Goal: Information Seeking & Learning: Learn about a topic

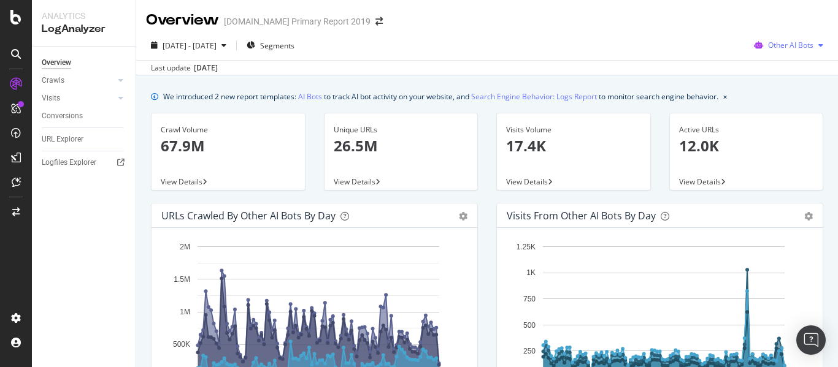
click at [784, 44] on span "Other AI Bots" at bounding box center [790, 45] width 45 height 10
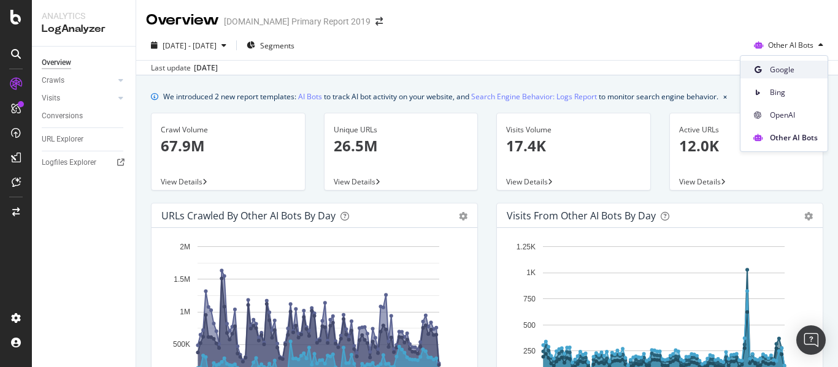
click at [785, 74] on span "Google" at bounding box center [794, 69] width 48 height 11
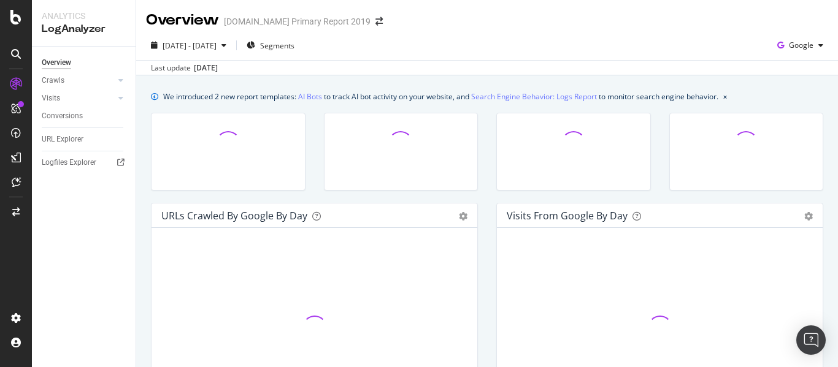
click at [629, 29] on div "Overview [DOMAIN_NAME] Primary Report 2019" at bounding box center [487, 15] width 702 height 31
click at [627, 25] on div "Overview [DOMAIN_NAME] Primary Report 2019" at bounding box center [487, 15] width 702 height 31
click at [610, 14] on div "Overview [DOMAIN_NAME] Primary Report 2019" at bounding box center [487, 15] width 702 height 31
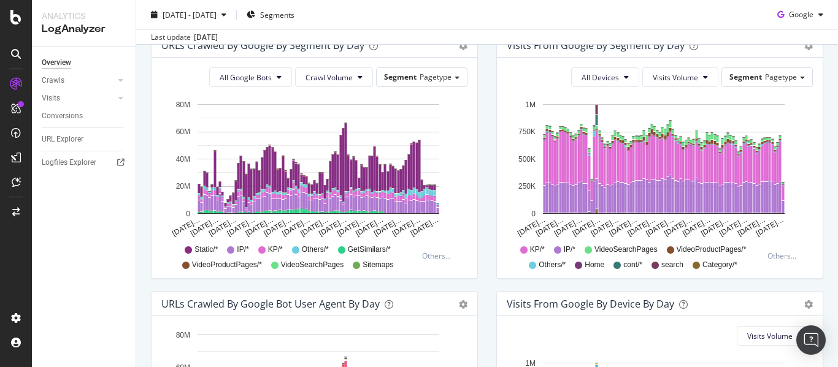
scroll to position [368, 0]
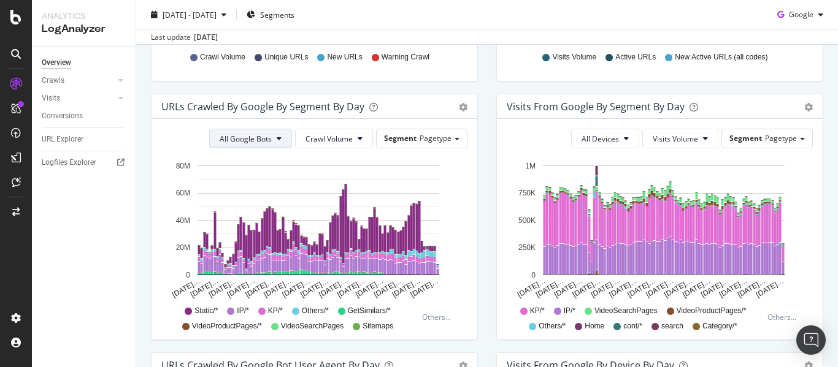
click at [260, 140] on span "All Google Bots" at bounding box center [246, 139] width 52 height 10
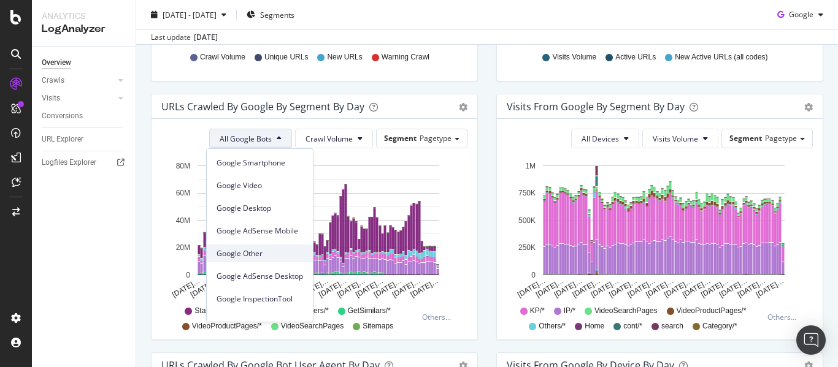
scroll to position [104, 0]
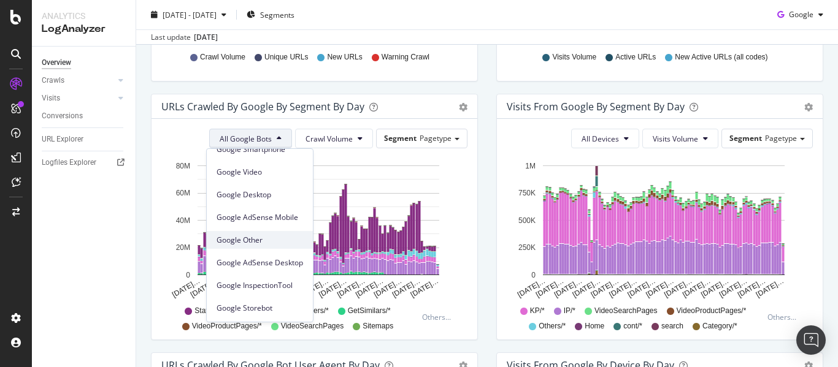
click at [262, 244] on span "Google Other" at bounding box center [260, 240] width 86 height 11
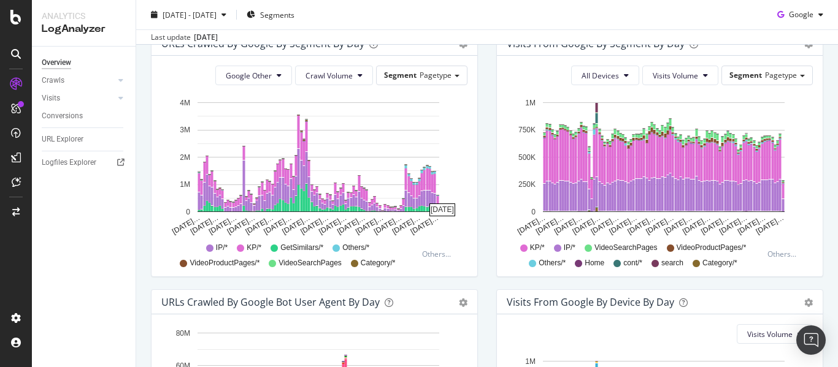
scroll to position [410, 0]
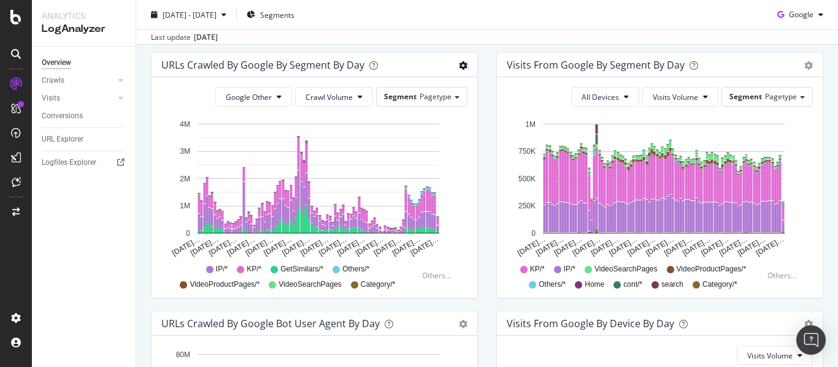
click at [461, 64] on icon "gear" at bounding box center [463, 65] width 9 height 9
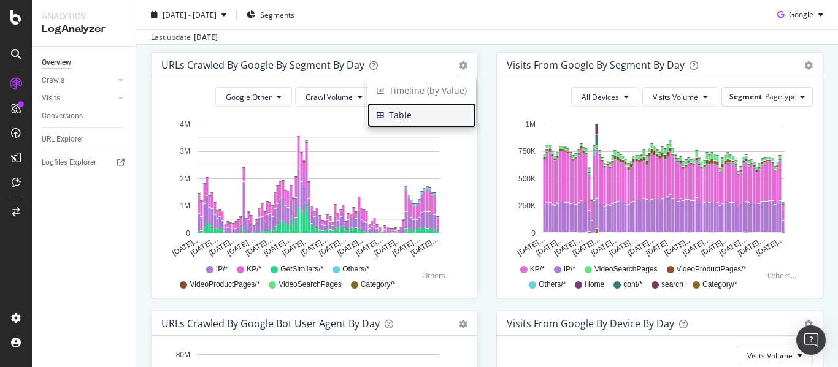
click at [410, 115] on span "Table" at bounding box center [421, 115] width 109 height 18
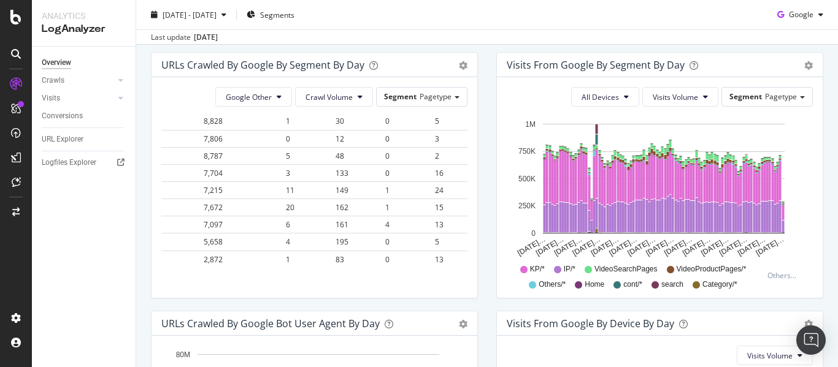
scroll to position [2452, 805]
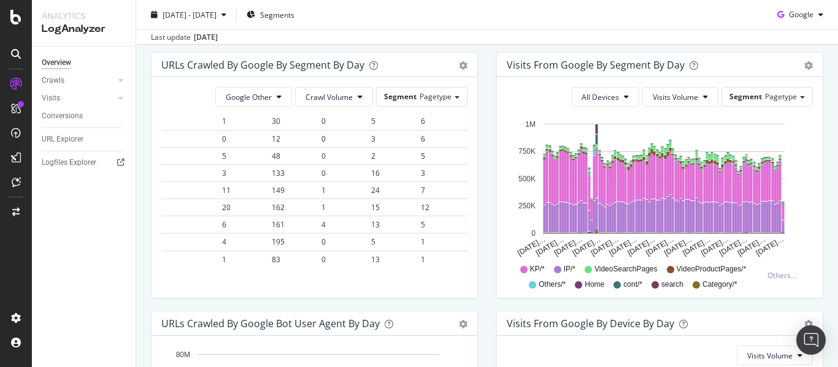
drag, startPoint x: 166, startPoint y: 140, endPoint x: 473, endPoint y: 247, distance: 325.3
click at [473, 247] on div "URLs Crawled by Google By Segment By Day Timeline (by Value) Table Google Other…" at bounding box center [314, 175] width 327 height 247
copy thead
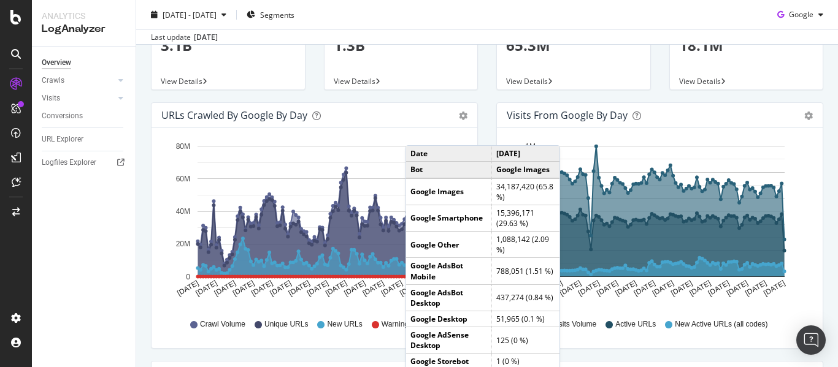
scroll to position [0, 0]
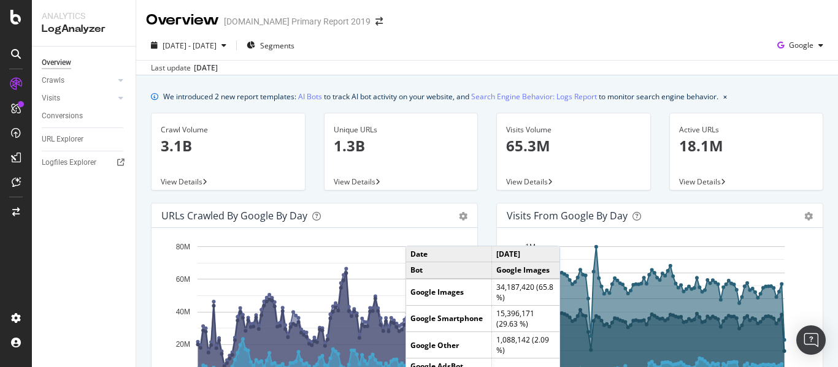
click at [669, 28] on div "Overview [DOMAIN_NAME] Primary Report 2019" at bounding box center [487, 15] width 702 height 31
click at [562, 50] on div "[DATE] - [DATE] Segments Google" at bounding box center [487, 48] width 702 height 25
click at [188, 143] on p "3.1B" at bounding box center [228, 146] width 135 height 21
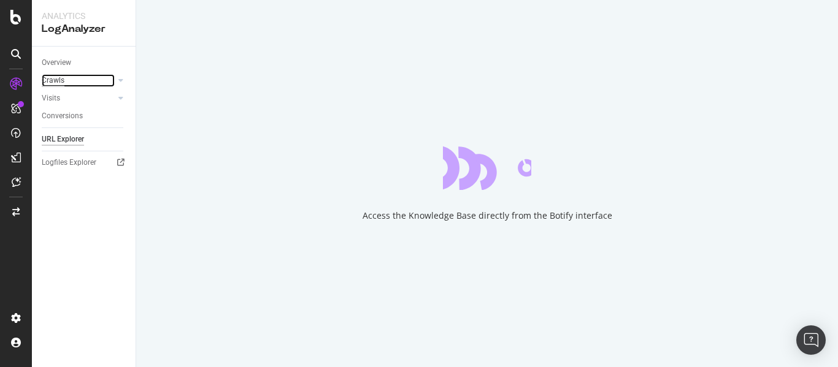
click at [65, 82] on link "Crawls" at bounding box center [78, 80] width 73 height 13
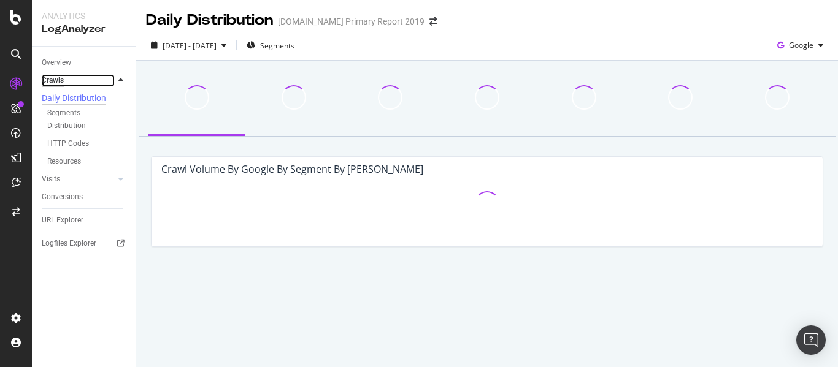
click at [56, 79] on div "Crawls" at bounding box center [53, 80] width 22 height 13
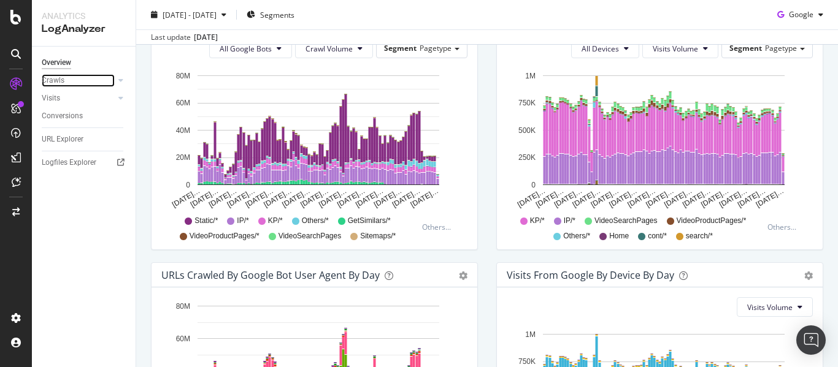
scroll to position [429, 0]
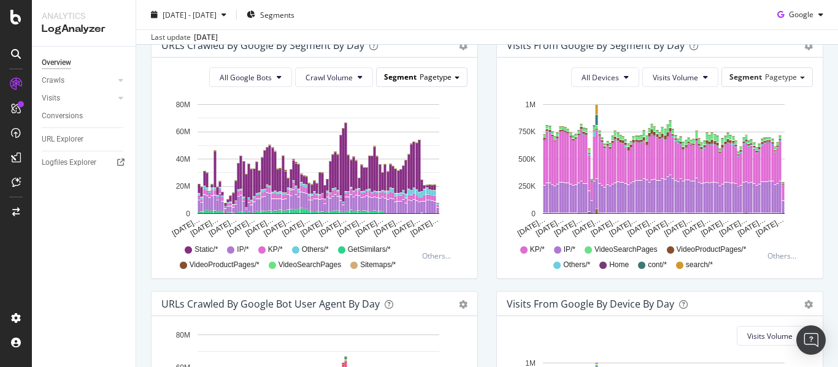
click at [429, 73] on span "Pagetype" at bounding box center [436, 77] width 32 height 10
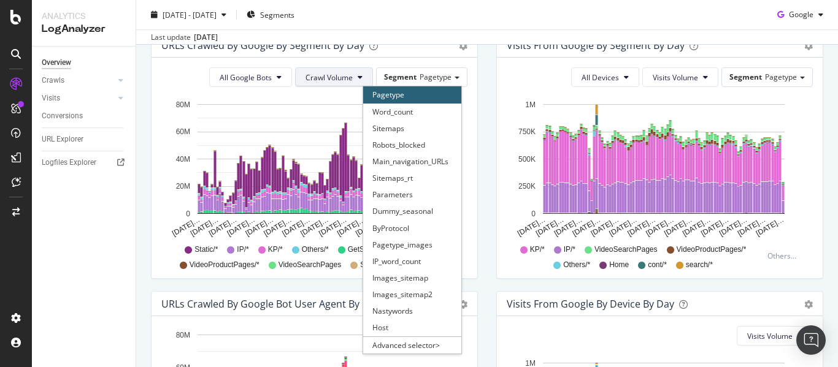
click at [352, 72] on button "Crawl Volume" at bounding box center [334, 77] width 78 height 20
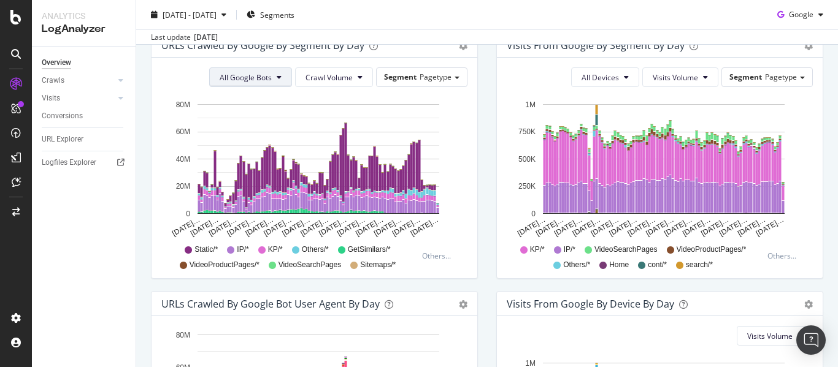
click at [236, 75] on span "All Google Bots" at bounding box center [246, 77] width 52 height 10
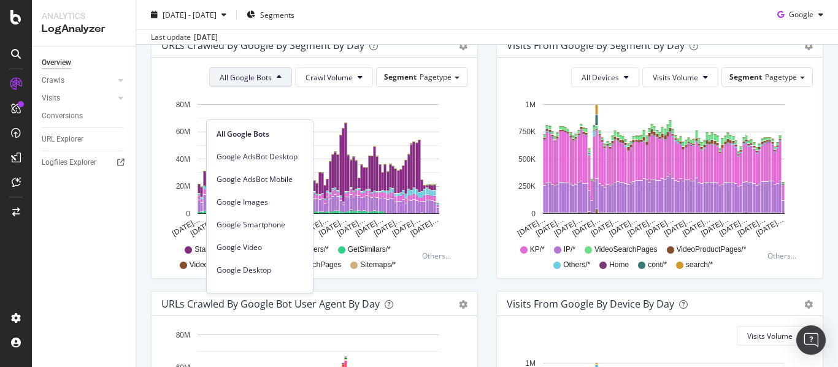
scroll to position [368, 0]
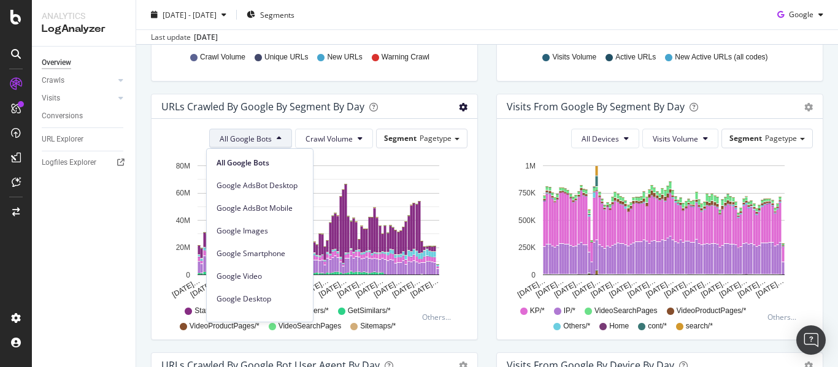
click at [459, 106] on icon "gear" at bounding box center [463, 107] width 9 height 9
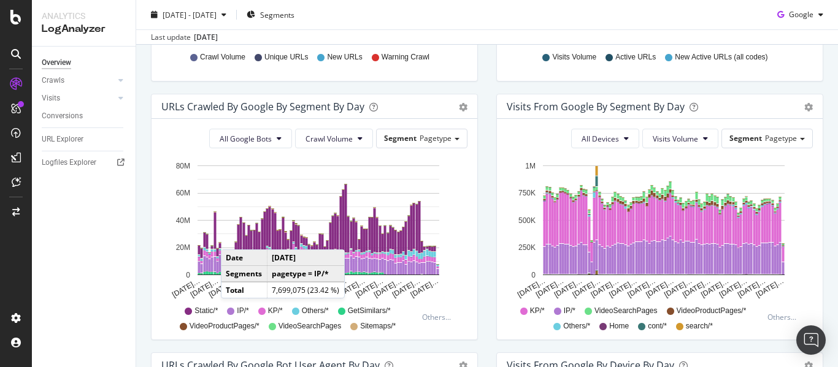
click at [357, 312] on span "GetSimilars/*" at bounding box center [369, 311] width 43 height 10
click at [358, 309] on span "GetSimilars/*" at bounding box center [369, 311] width 43 height 10
click at [339, 312] on icon at bounding box center [341, 311] width 7 height 7
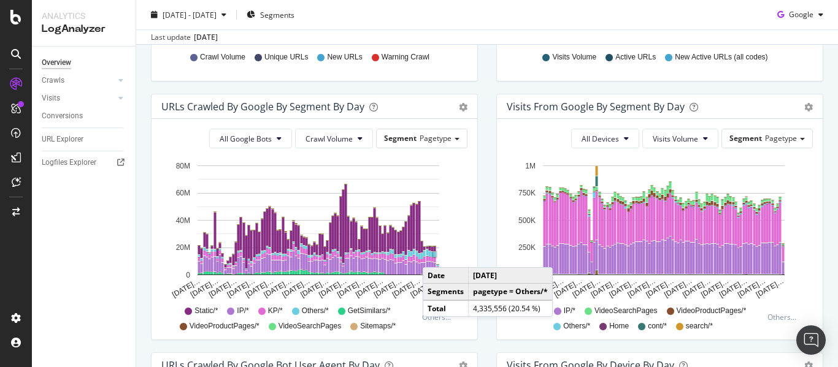
click at [435, 255] on rect "A chart." at bounding box center [435, 254] width 2 height 5
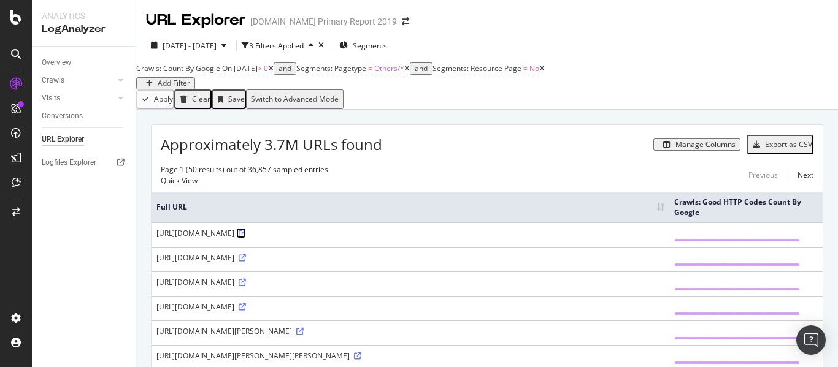
click at [246, 237] on icon at bounding box center [242, 233] width 7 height 7
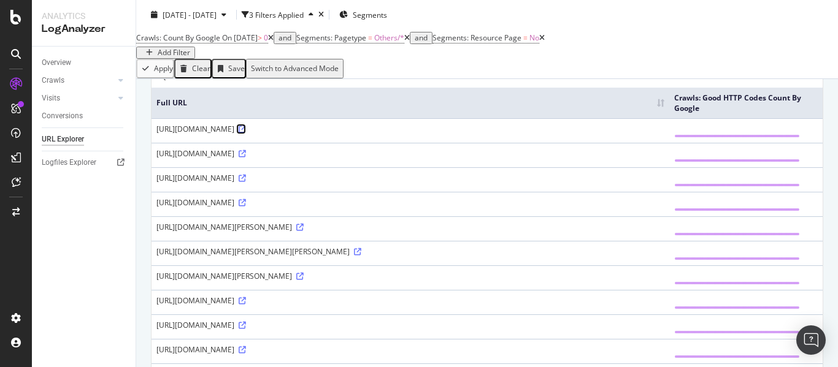
scroll to position [123, 0]
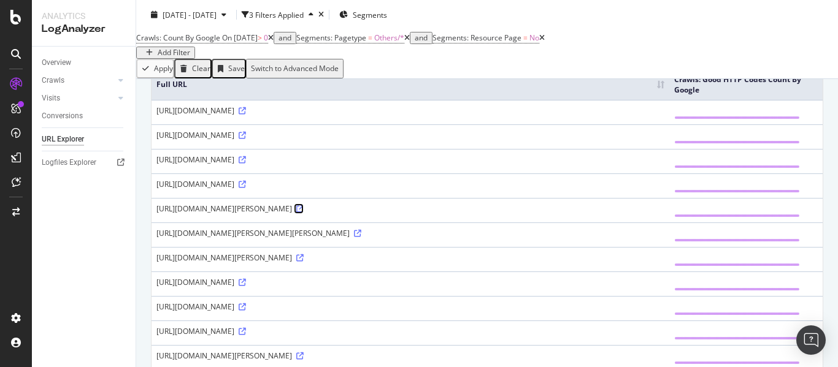
click at [304, 213] on icon at bounding box center [299, 209] width 7 height 7
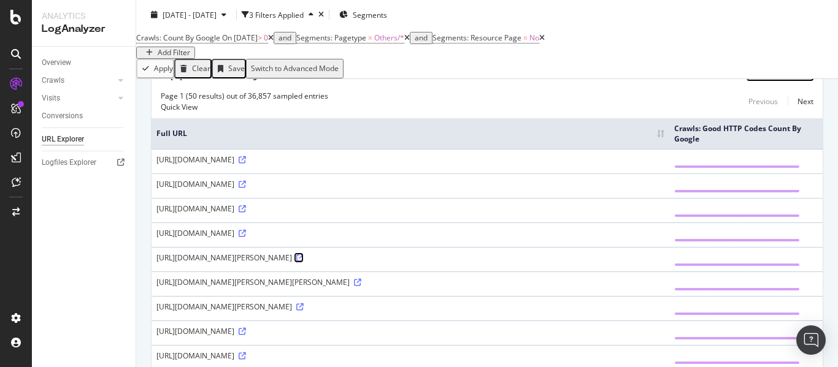
scroll to position [0, 0]
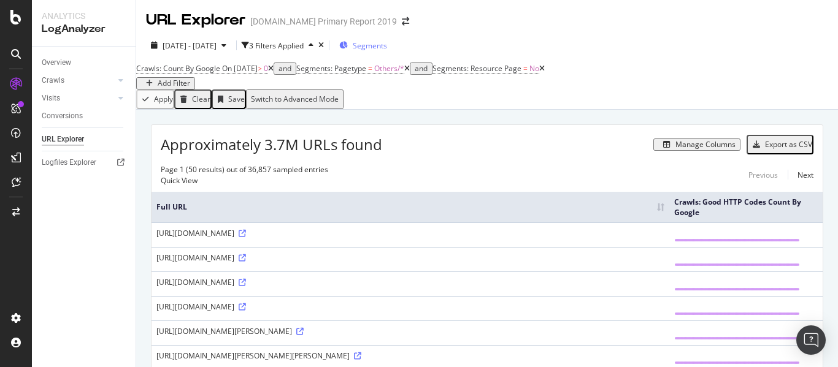
click at [387, 42] on span "Segments" at bounding box center [370, 45] width 34 height 10
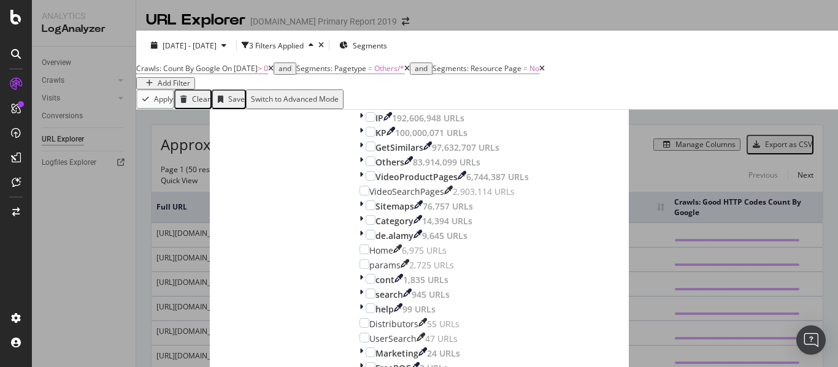
click at [360, 49] on icon "times" at bounding box center [356, 55] width 7 height 12
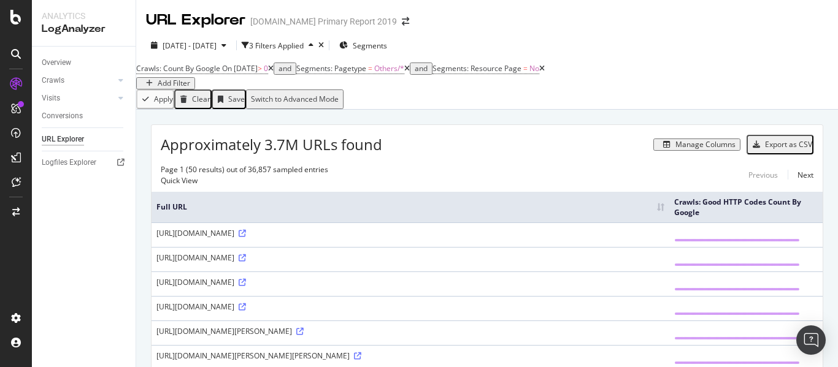
click at [752, 43] on div "[DATE] - [DATE] 3 Filters Applied Segments" at bounding box center [487, 48] width 702 height 25
click at [190, 79] on div "Add Filter" at bounding box center [174, 83] width 33 height 9
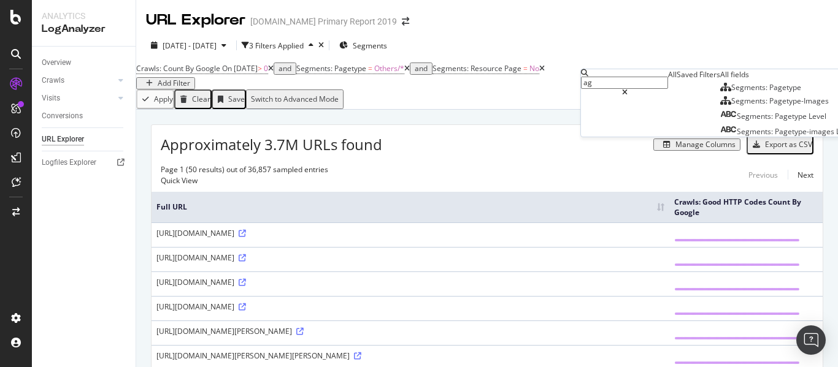
type input "a"
click at [525, 1] on div "URL Explorer [DOMAIN_NAME] Primary Report 2019" at bounding box center [487, 15] width 702 height 31
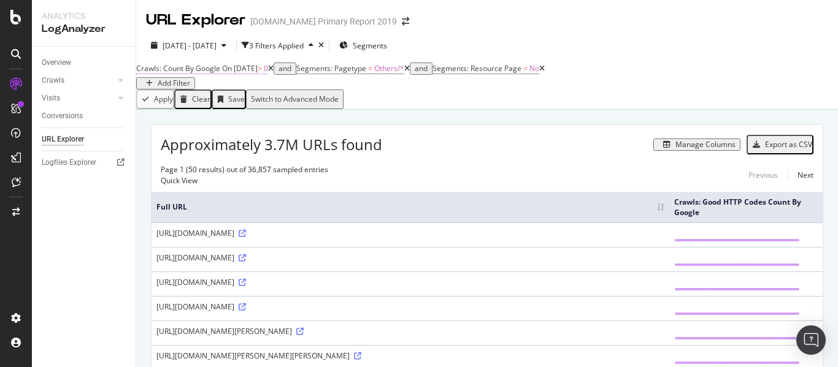
click at [217, 74] on span "Crawls: Count By Google" at bounding box center [178, 68] width 84 height 10
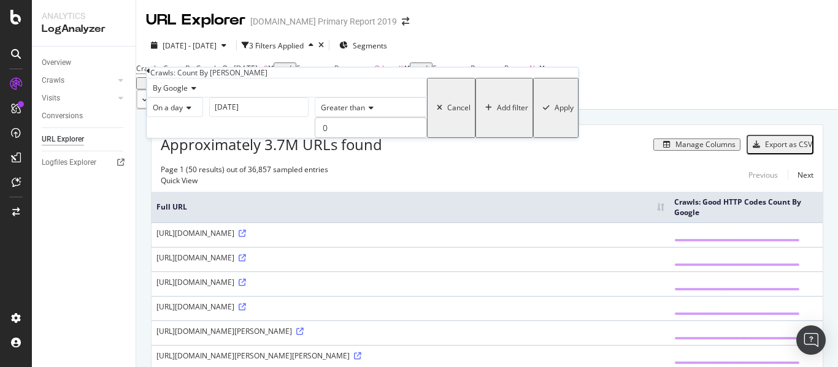
click at [187, 93] on span "By Google" at bounding box center [170, 88] width 35 height 10
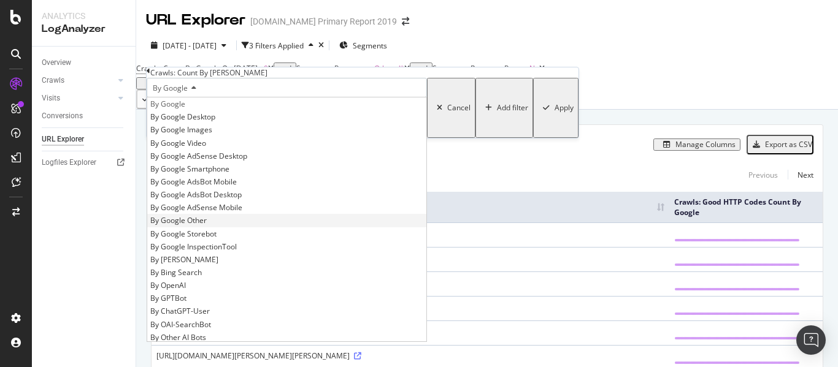
click at [207, 226] on span "By Google Other" at bounding box center [178, 220] width 56 height 10
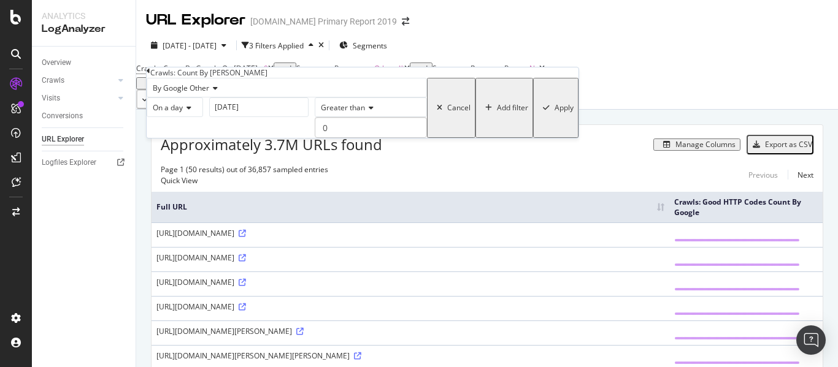
click at [555, 112] on div "Apply" at bounding box center [564, 108] width 19 height 9
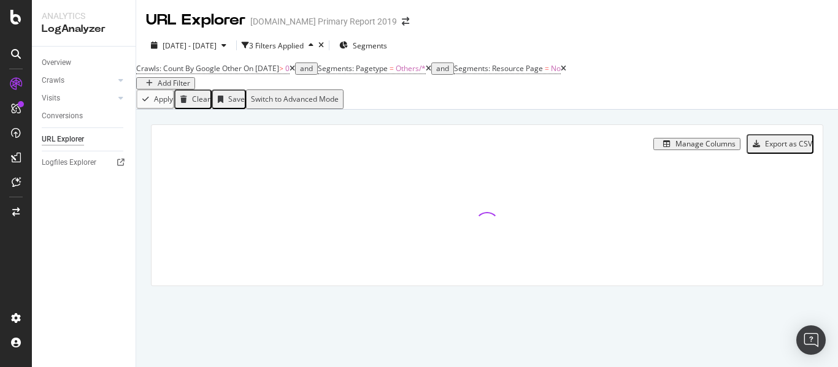
click at [679, 20] on div "URL Explorer [DOMAIN_NAME] Primary Report 2019" at bounding box center [487, 15] width 702 height 31
click at [569, 34] on div "[DATE] - [DATE] 3 Filters Applied Segments Crawls: Count By Google Other On [DA…" at bounding box center [487, 70] width 702 height 79
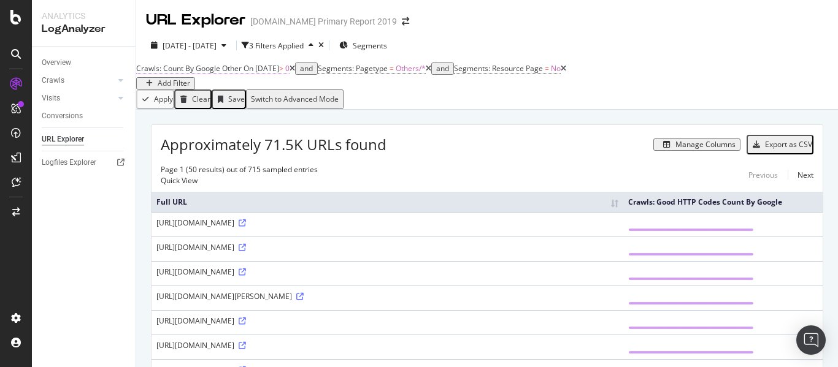
click at [207, 74] on span "Crawls: Count By Google Other" at bounding box center [189, 68] width 106 height 10
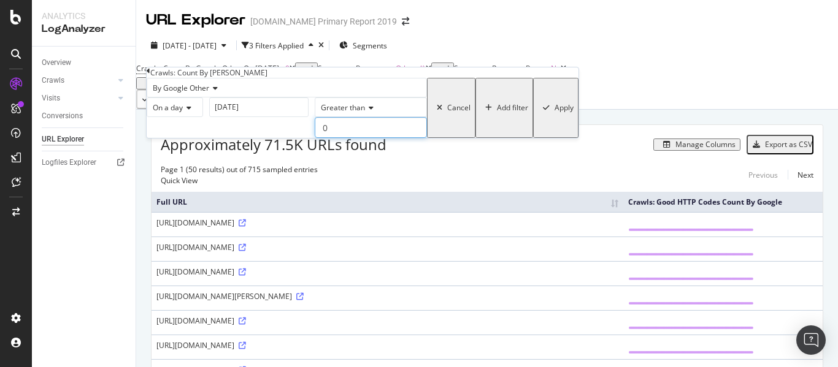
click at [315, 138] on input "0" at bounding box center [371, 127] width 112 height 21
click at [447, 112] on div "Cancel" at bounding box center [458, 108] width 23 height 9
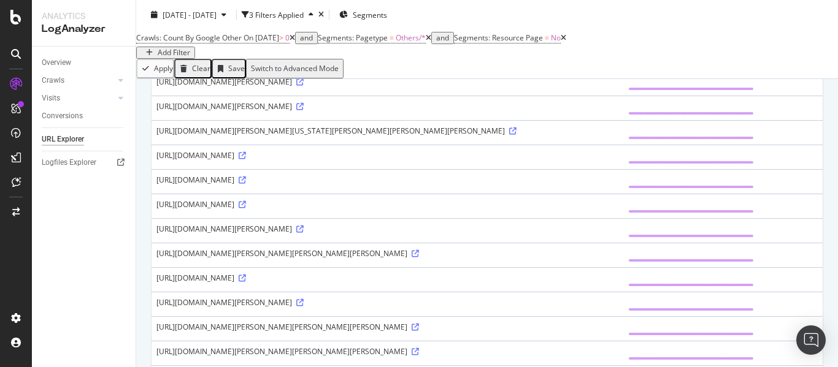
scroll to position [393, 0]
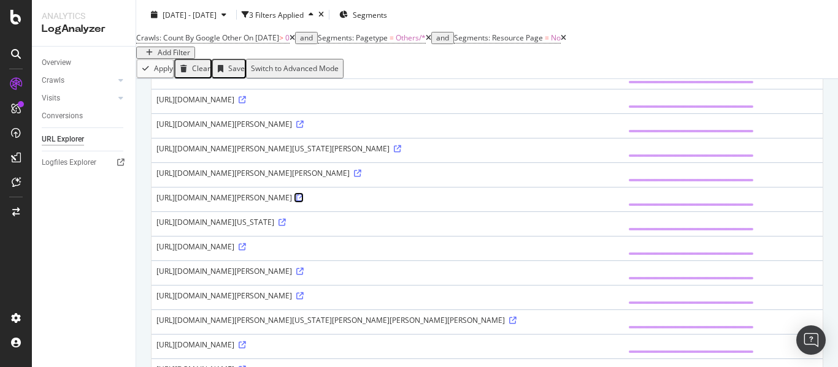
click at [304, 202] on icon at bounding box center [299, 197] width 7 height 7
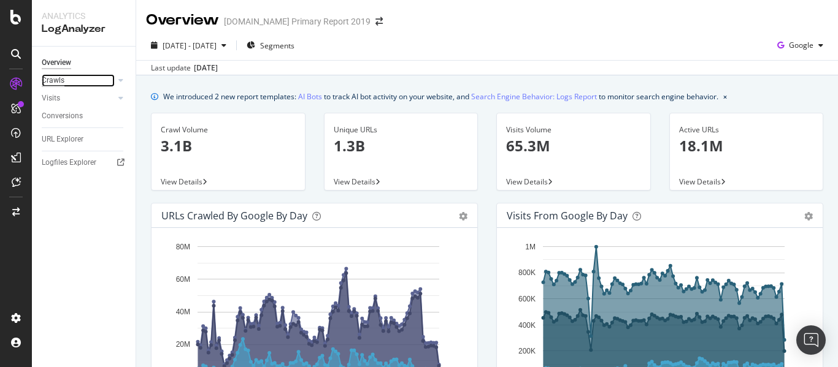
click at [63, 77] on div "Crawls" at bounding box center [53, 80] width 23 height 13
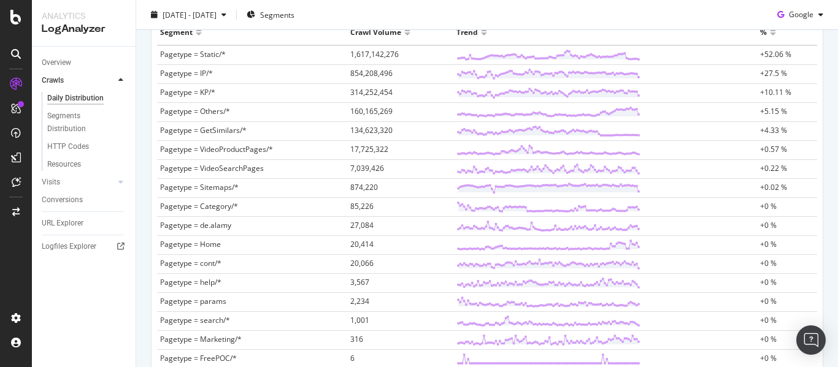
scroll to position [567, 0]
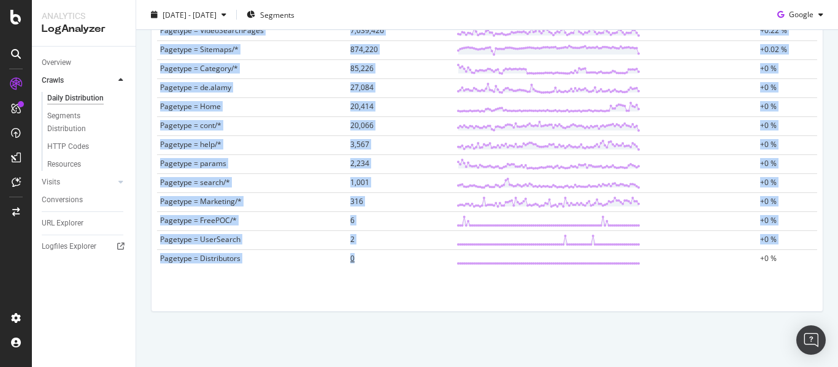
drag, startPoint x: 156, startPoint y: 95, endPoint x: 378, endPoint y: 259, distance: 276.3
click at [378, 259] on div "Segment Crawl Volume Trend % Pagetype = Static/* 1,617,142,276 +52.06 % Pagetyp…" at bounding box center [487, 81] width 670 height 400
copy table "Segment Crawl Volume Trend % Pagetype = Static/* 1,617,142,276 +52.06 % Pagetyp…"
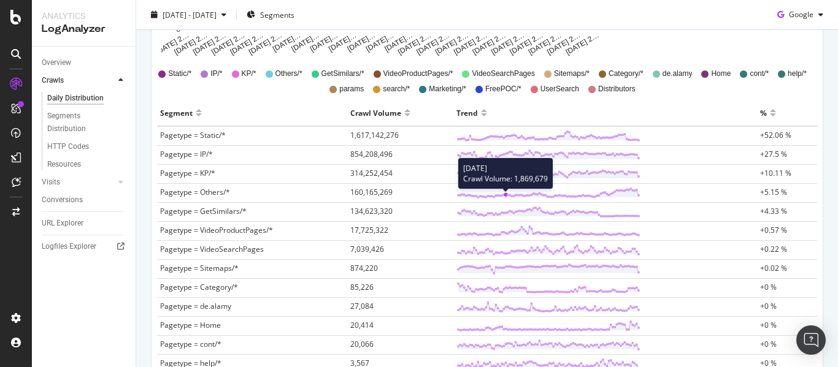
scroll to position [368, 0]
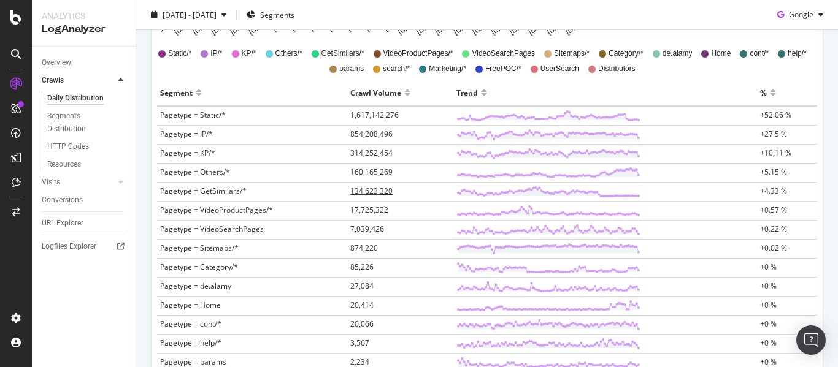
click at [361, 190] on span "134,623,320" at bounding box center [371, 191] width 42 height 10
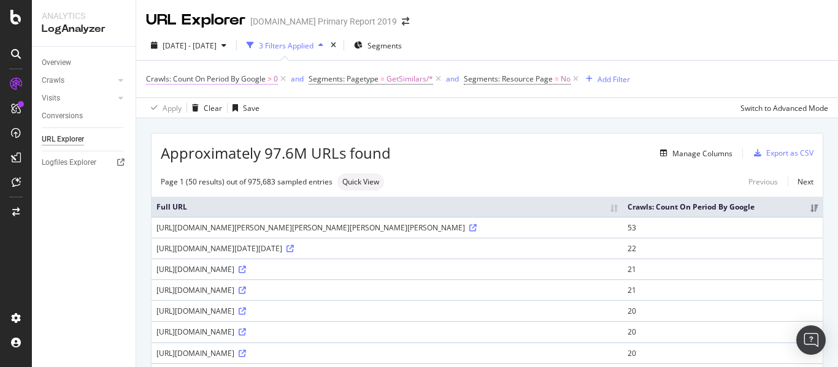
click at [236, 75] on span "Crawls: Count On Period By Google" at bounding box center [206, 79] width 120 height 10
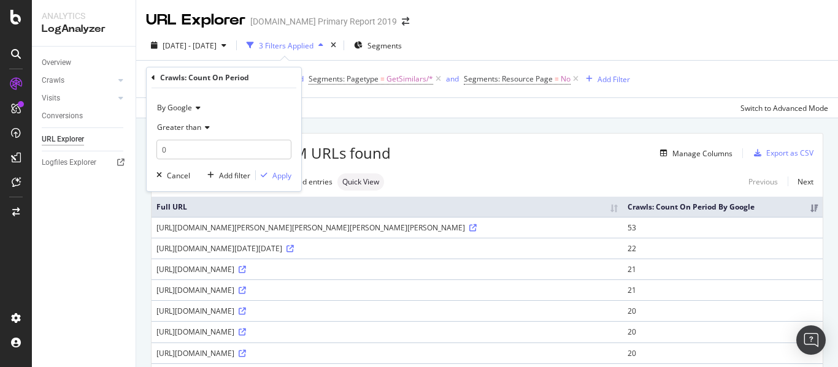
click at [190, 109] on span "By Google" at bounding box center [174, 107] width 35 height 10
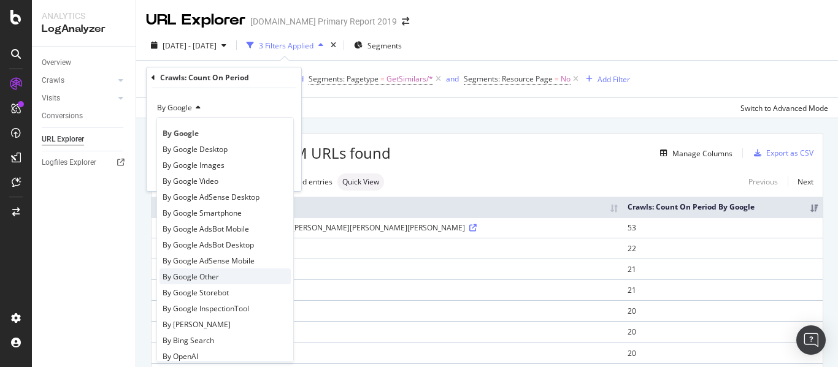
click at [212, 278] on span "By Google Other" at bounding box center [191, 277] width 56 height 10
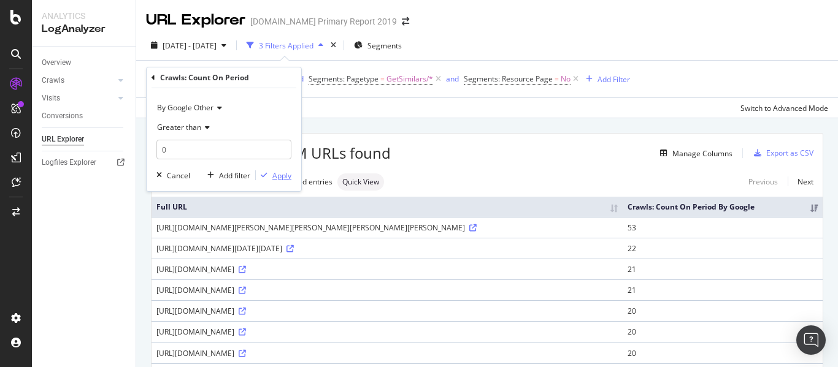
click at [284, 175] on div "Apply" at bounding box center [281, 176] width 19 height 10
